Goal: Browse casually

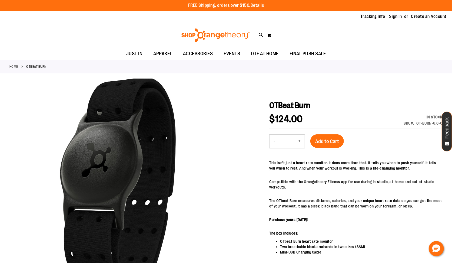
click at [71, 37] on div "Toggle Nav Search Popular Suggestions Advanced Search" at bounding box center [226, 35] width 452 height 25
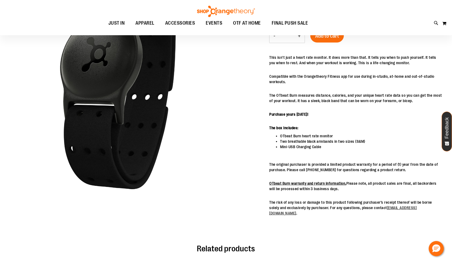
scroll to position [28, 0]
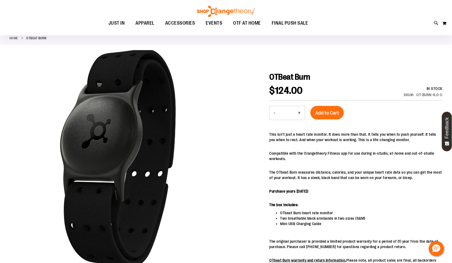
click at [14, 38] on link "Home" at bounding box center [13, 38] width 9 height 5
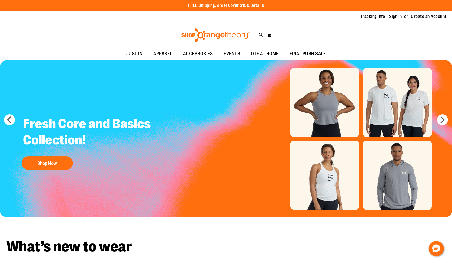
click at [214, 35] on img at bounding box center [216, 35] width 70 height 14
